Goal: Find specific page/section: Find specific page/section

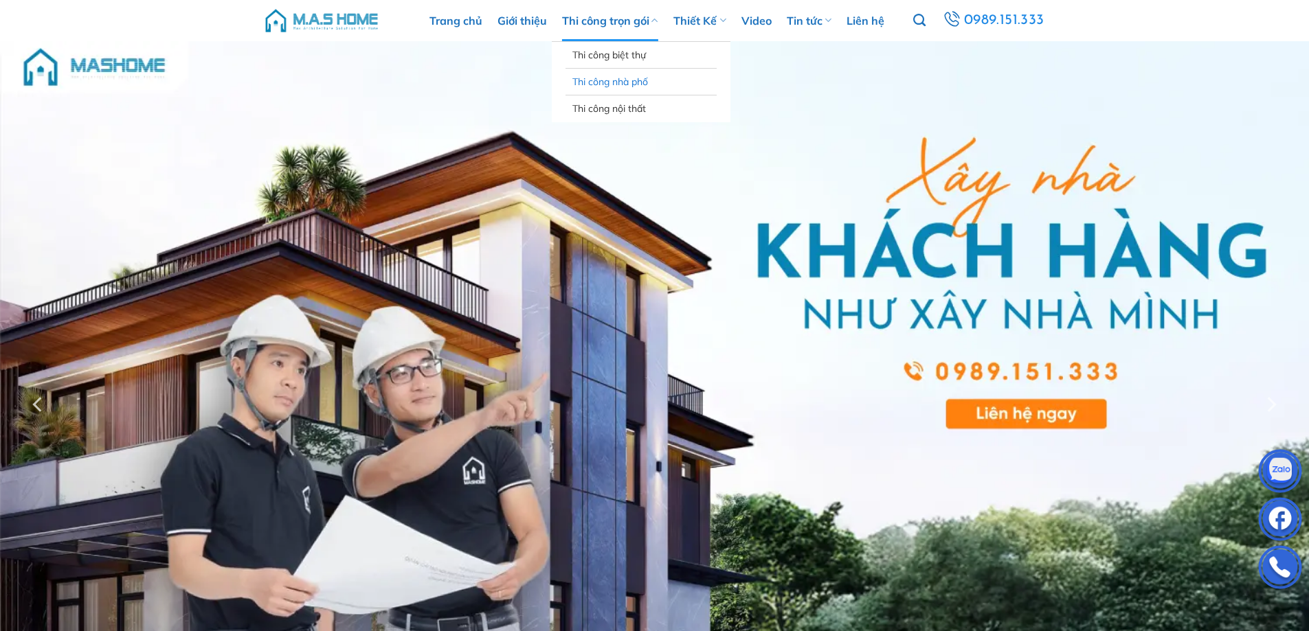
click at [633, 80] on link "Thi công nhà phố" at bounding box center [640, 82] width 137 height 26
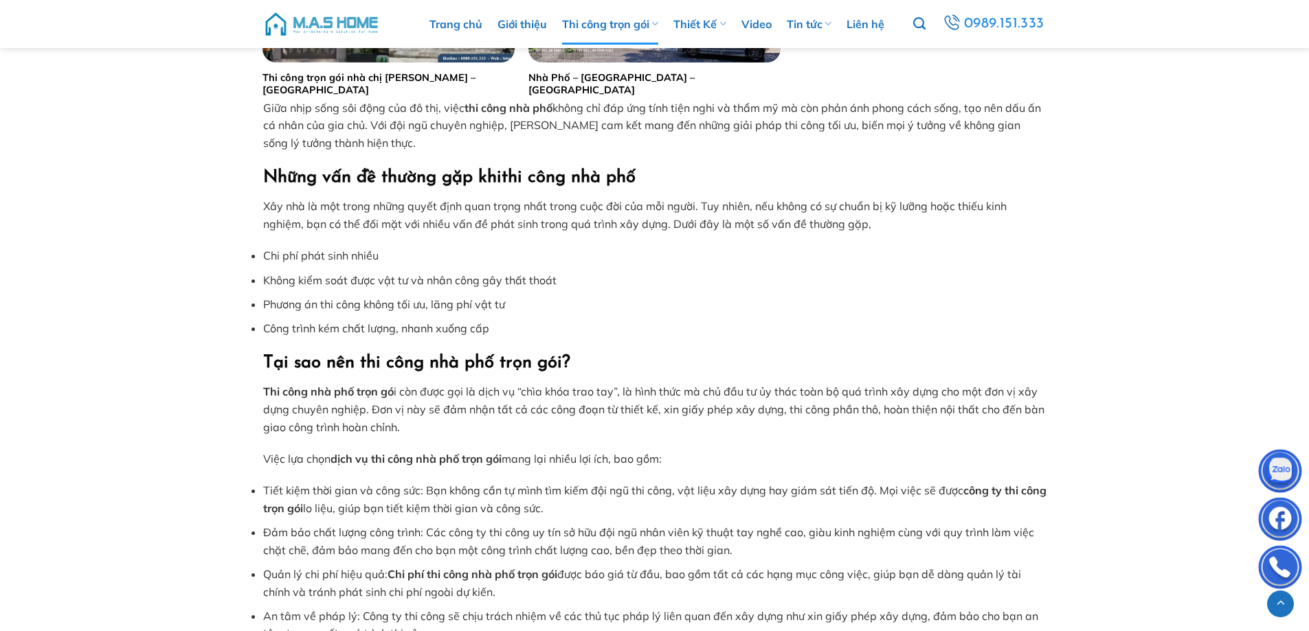
scroll to position [2473, 0]
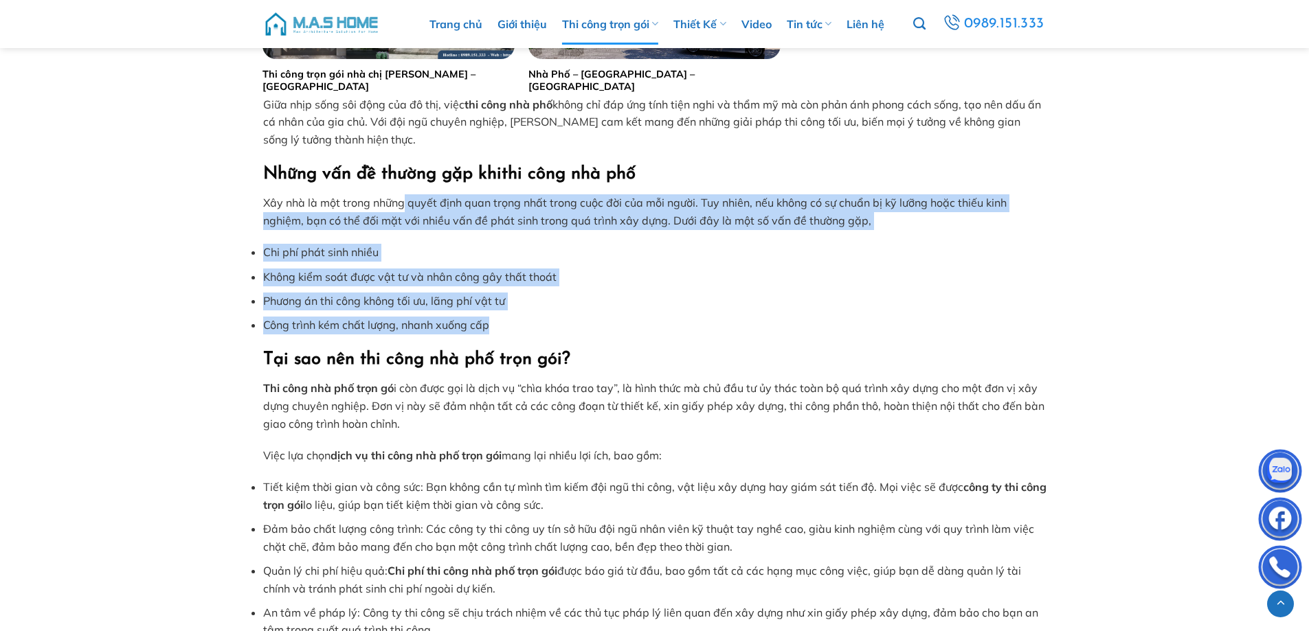
drag, startPoint x: 409, startPoint y: 201, endPoint x: 771, endPoint y: 318, distance: 380.4
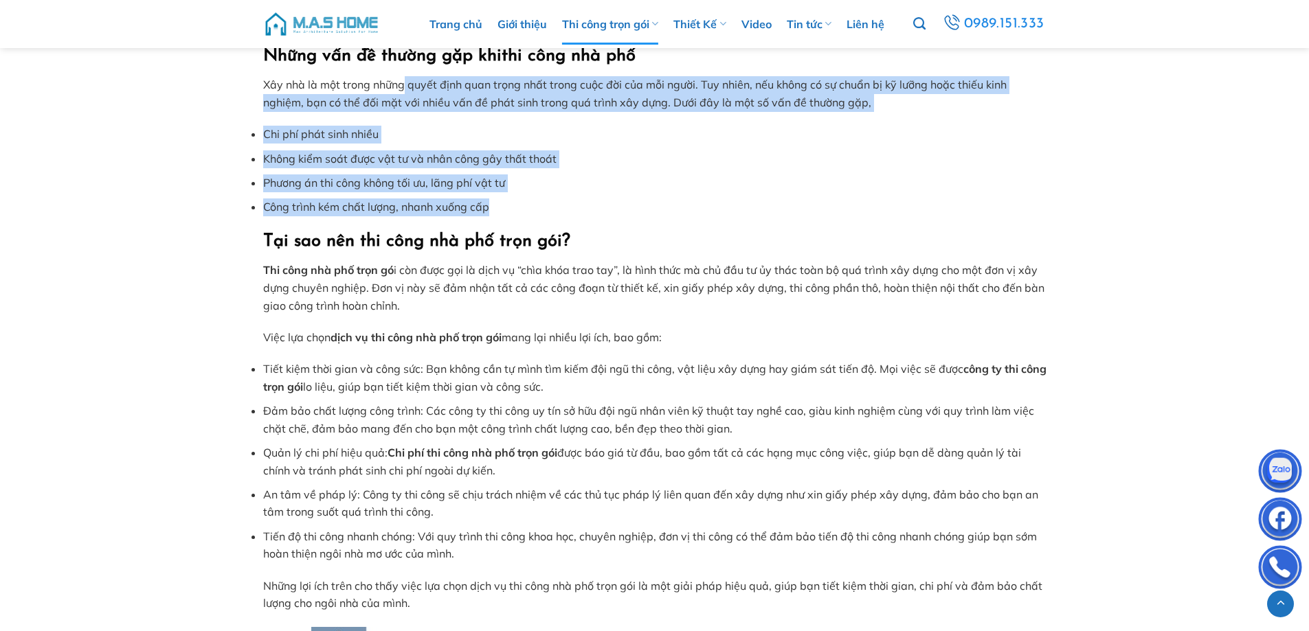
scroll to position [2611, 0]
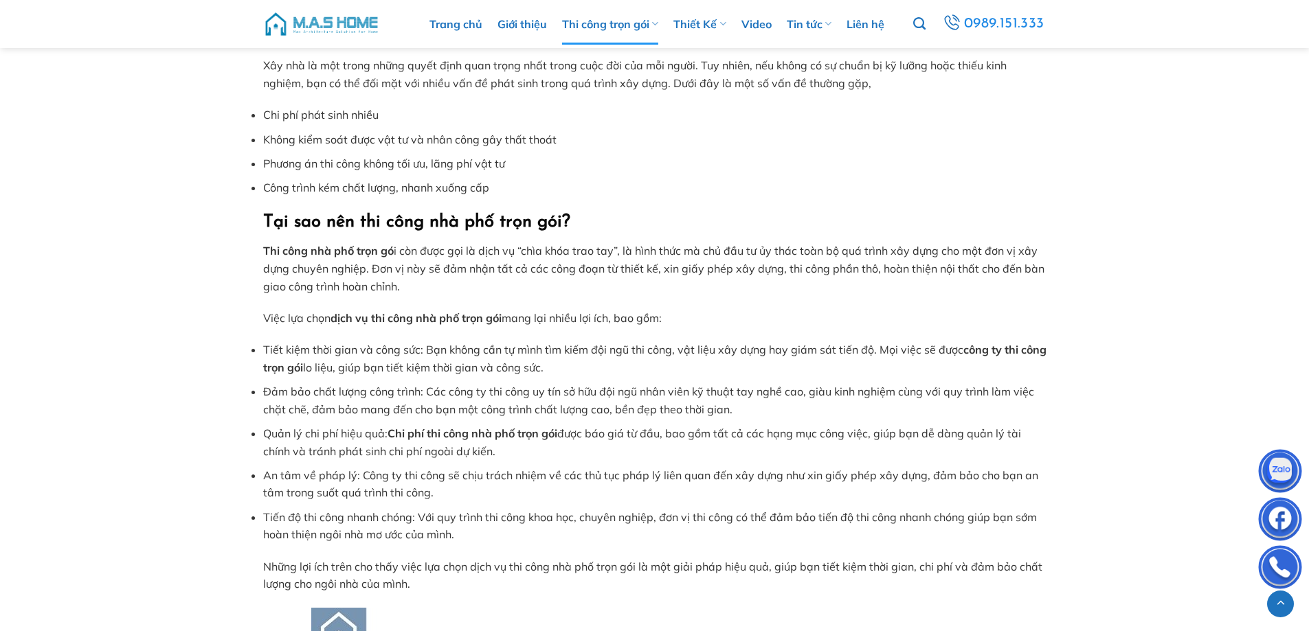
click at [410, 258] on p "Thi công nhà phố trọn gó i còn được gọi là dịch vụ “chìa khóa trao tay”, là hìn…" at bounding box center [654, 269] width 783 height 53
drag, startPoint x: 415, startPoint y: 247, endPoint x: 487, endPoint y: 247, distance: 72.1
click at [487, 247] on p "Thi công nhà phố trọn gó i còn được gọi là dịch vụ “chìa khóa trao tay”, là hìn…" at bounding box center [654, 269] width 783 height 53
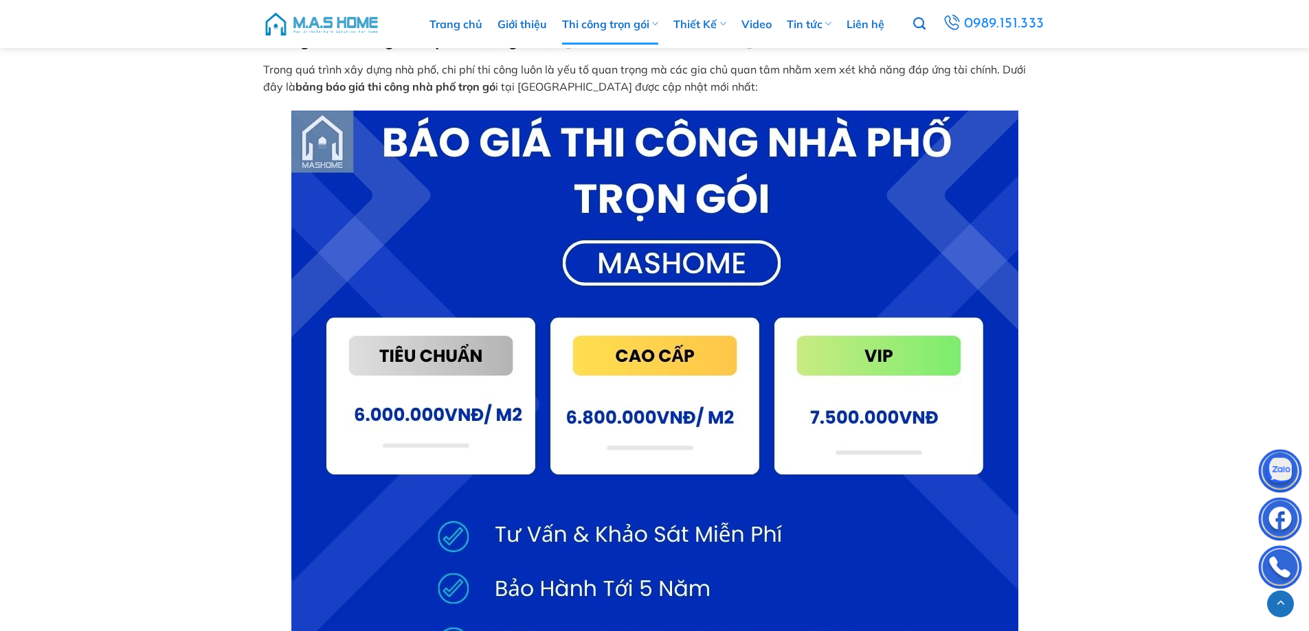
scroll to position [5152, 0]
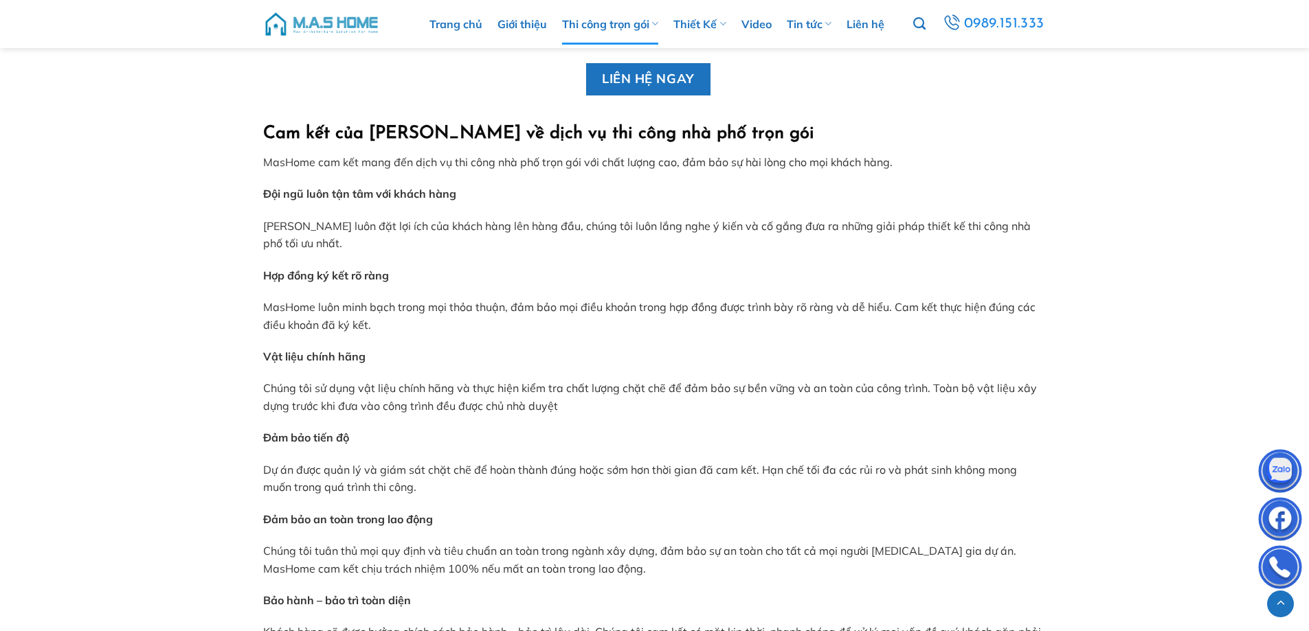
scroll to position [5839, 0]
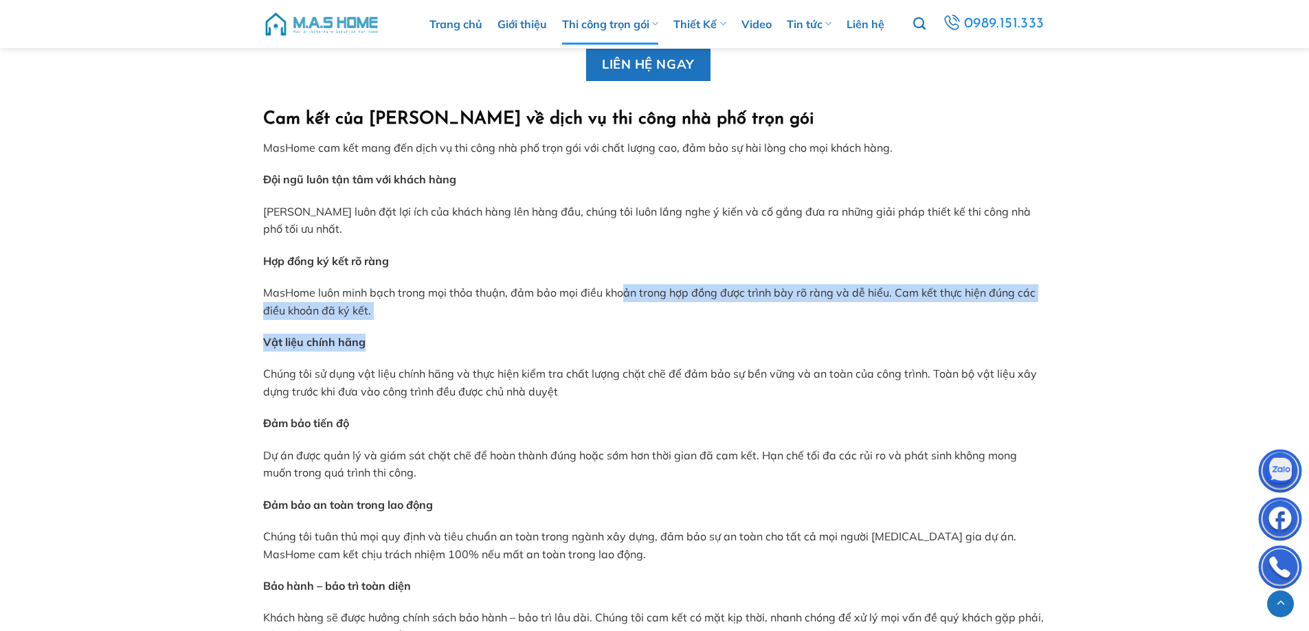
drag, startPoint x: 651, startPoint y: 290, endPoint x: 387, endPoint y: 328, distance: 265.8
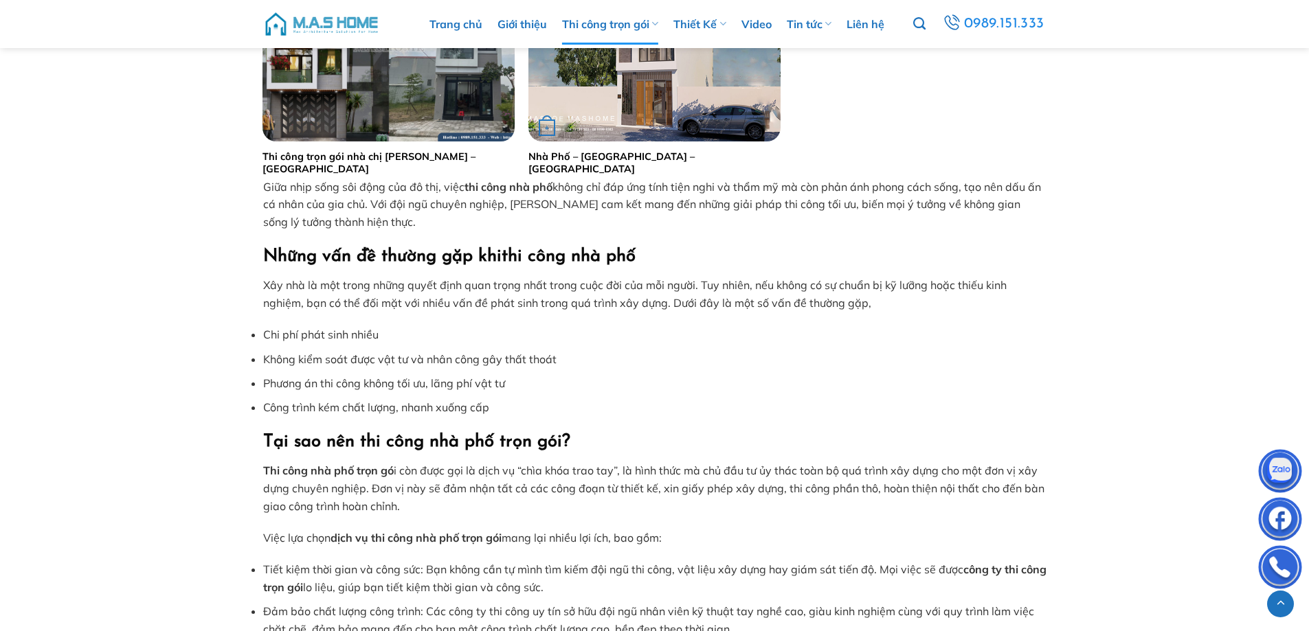
scroll to position [2061, 0]
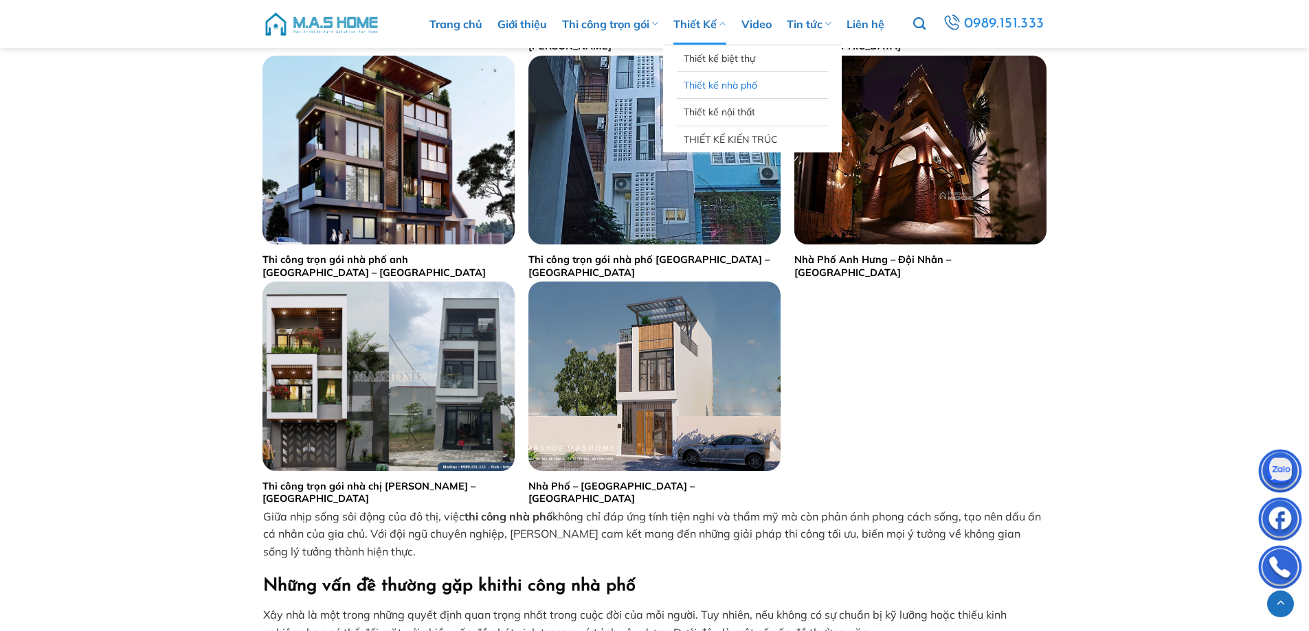
click at [744, 82] on link "Thiết kế nhà phố" at bounding box center [752, 85] width 137 height 26
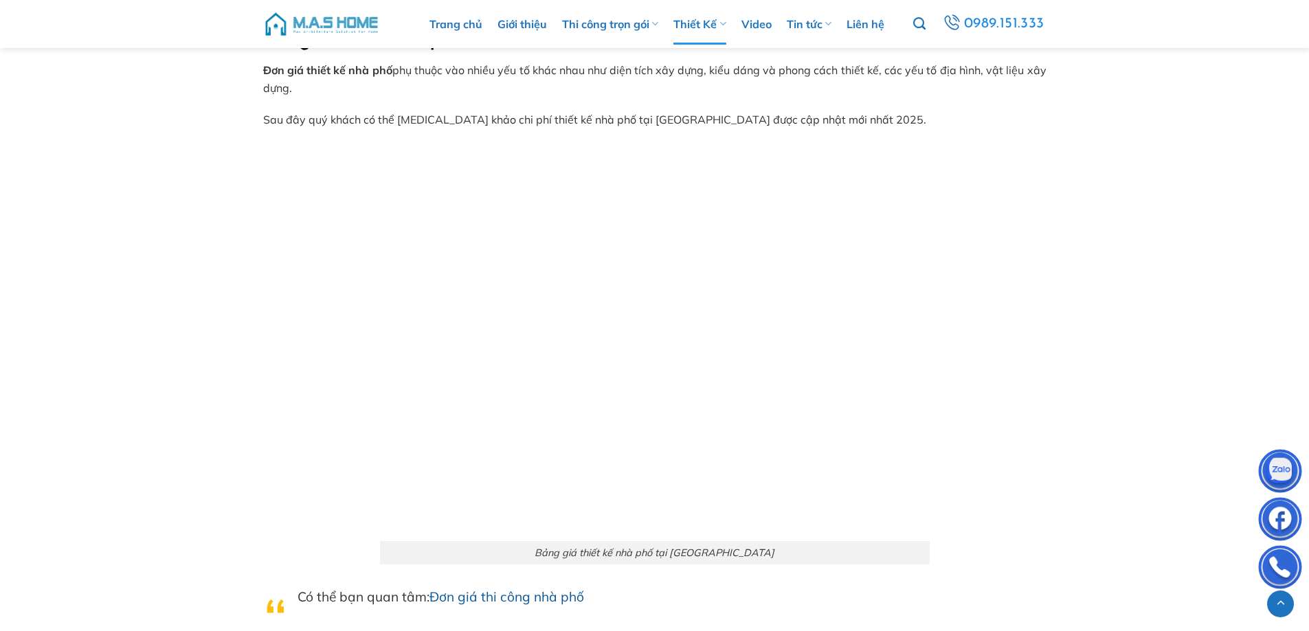
scroll to position [4465, 0]
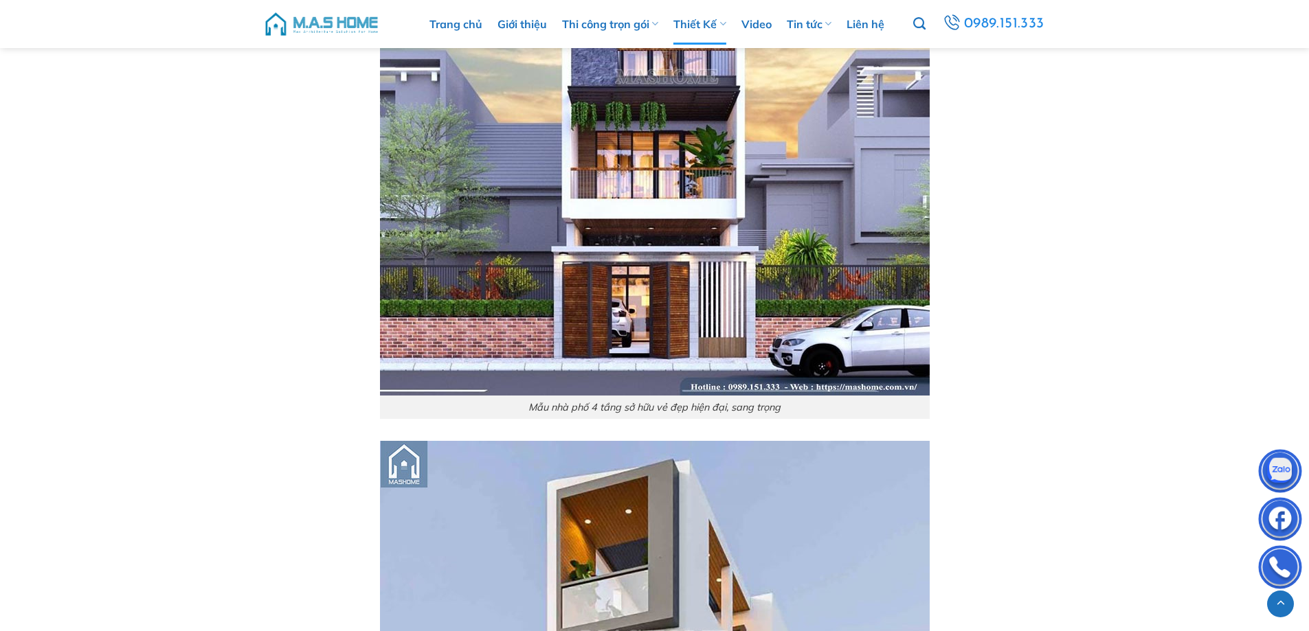
scroll to position [9687, 0]
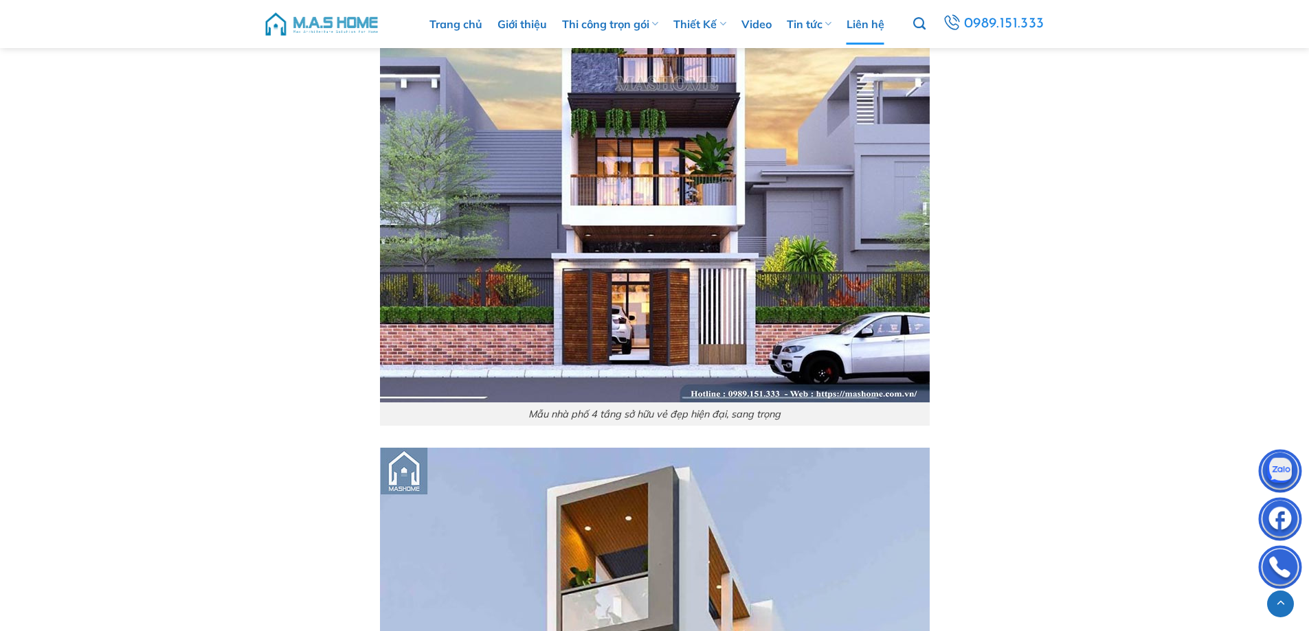
click at [861, 24] on link "Liên hệ" at bounding box center [865, 23] width 38 height 41
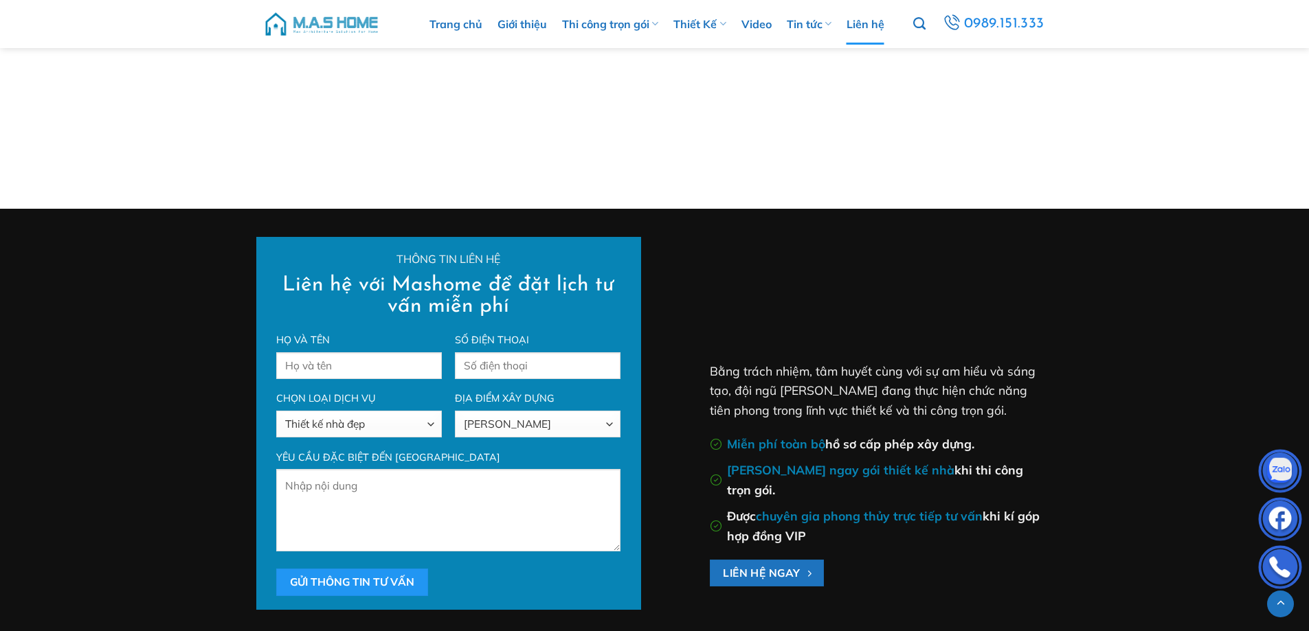
scroll to position [1305, 0]
